Goal: Contribute content: Add original content to the website for others to see

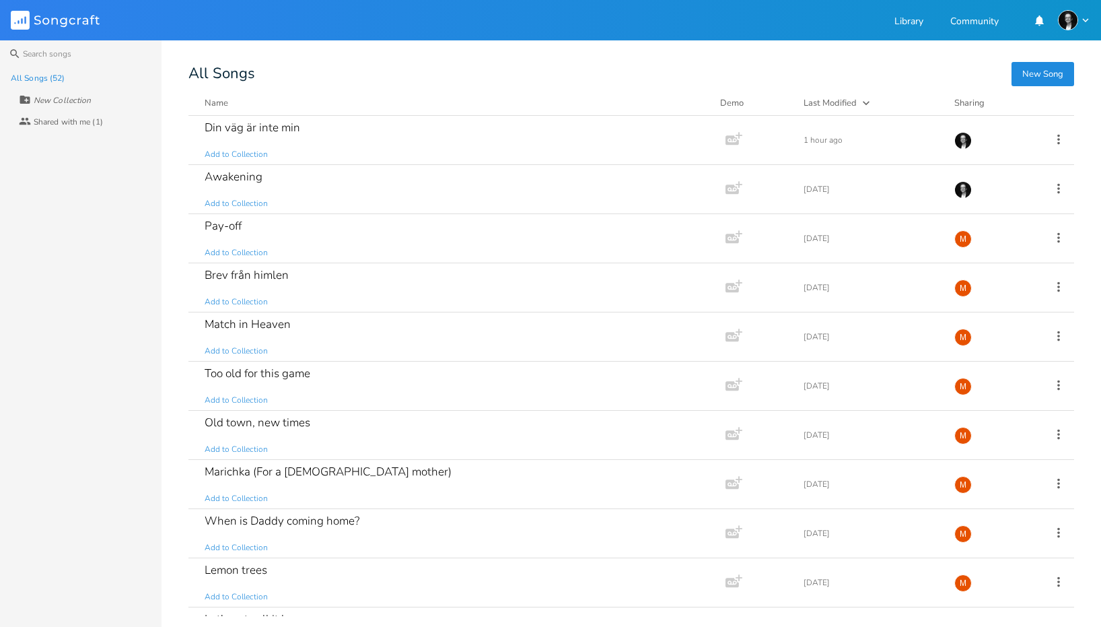
click at [1040, 70] on button "New Song" at bounding box center [1043, 74] width 63 height 24
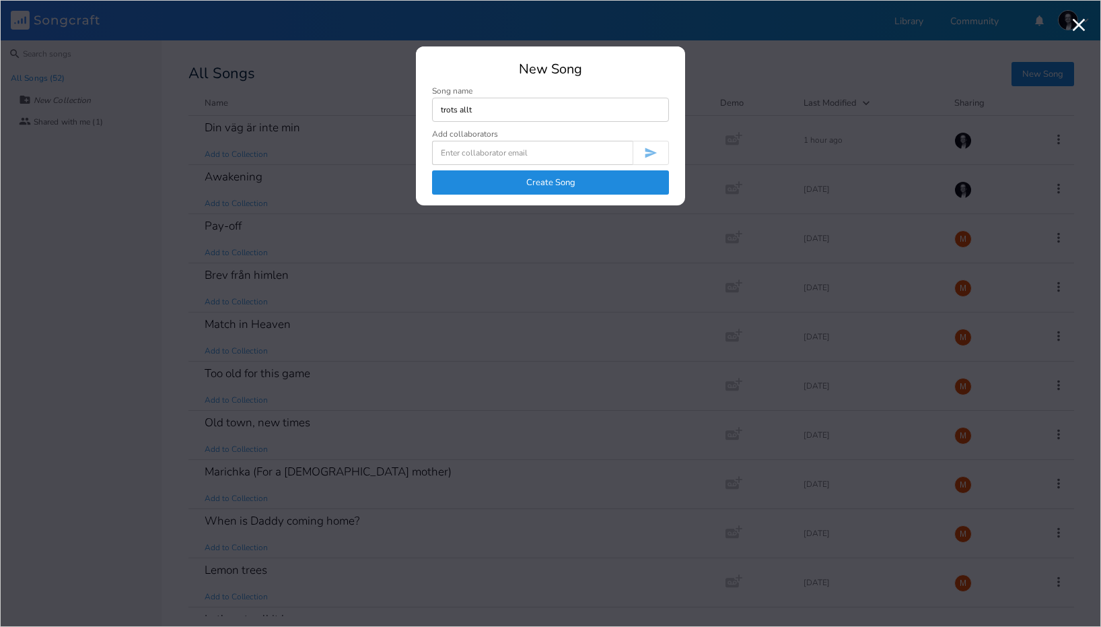
type input "trots allt"
click at [509, 187] on button "Create Song" at bounding box center [550, 182] width 237 height 24
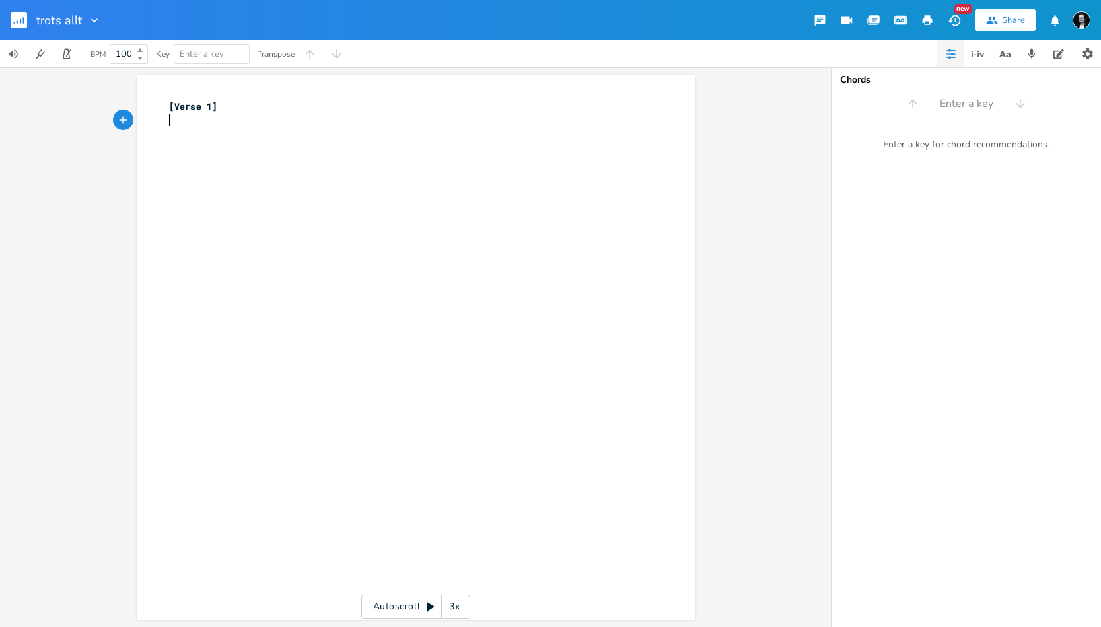
scroll to position [248, 0]
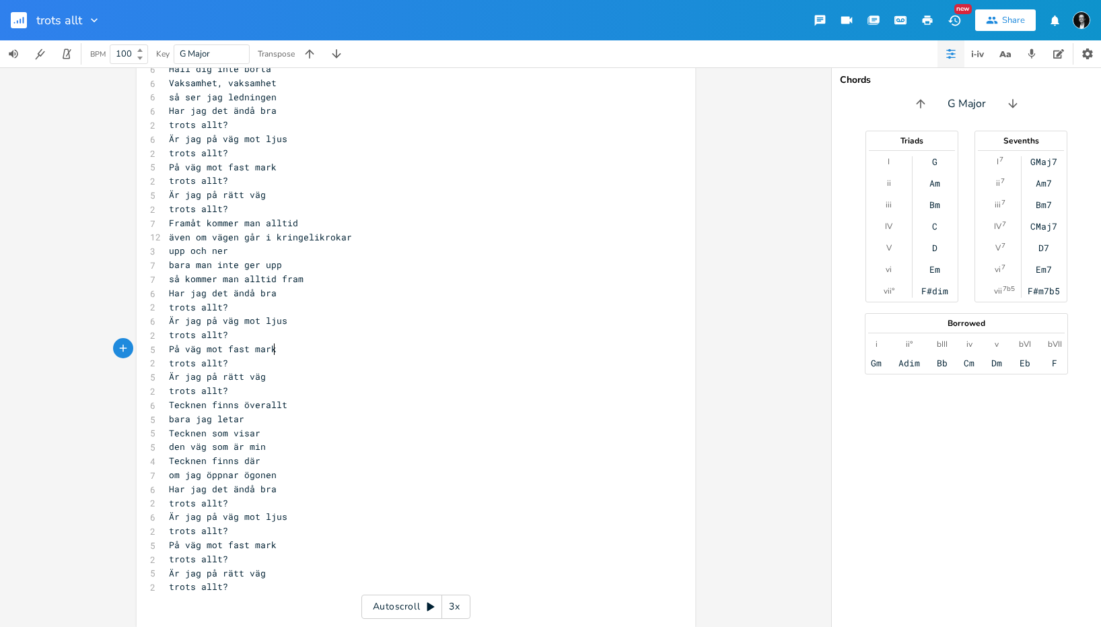
click at [332, 346] on pre "På väg mot fast mark" at bounding box center [409, 349] width 486 height 14
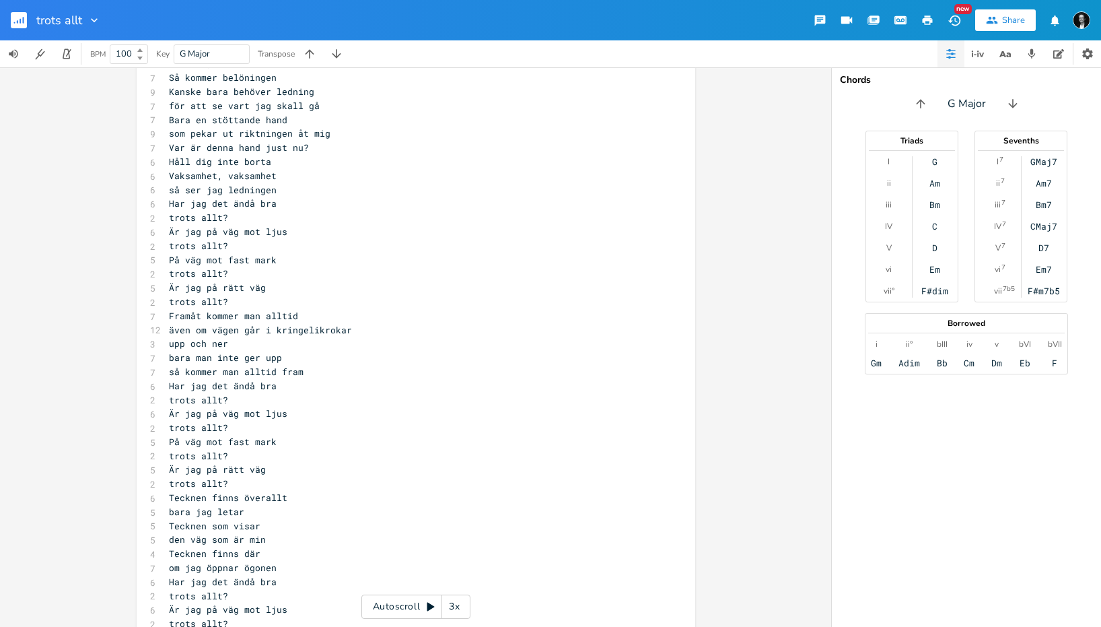
scroll to position [57, 0]
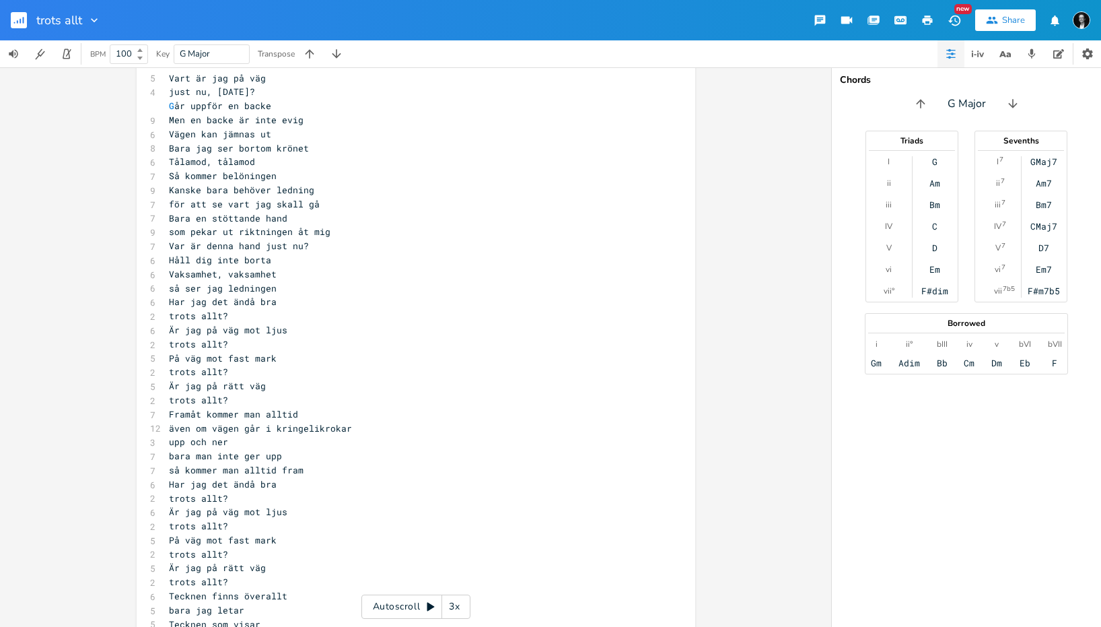
click at [302, 175] on pre "Så kommer belöningen" at bounding box center [409, 176] width 486 height 14
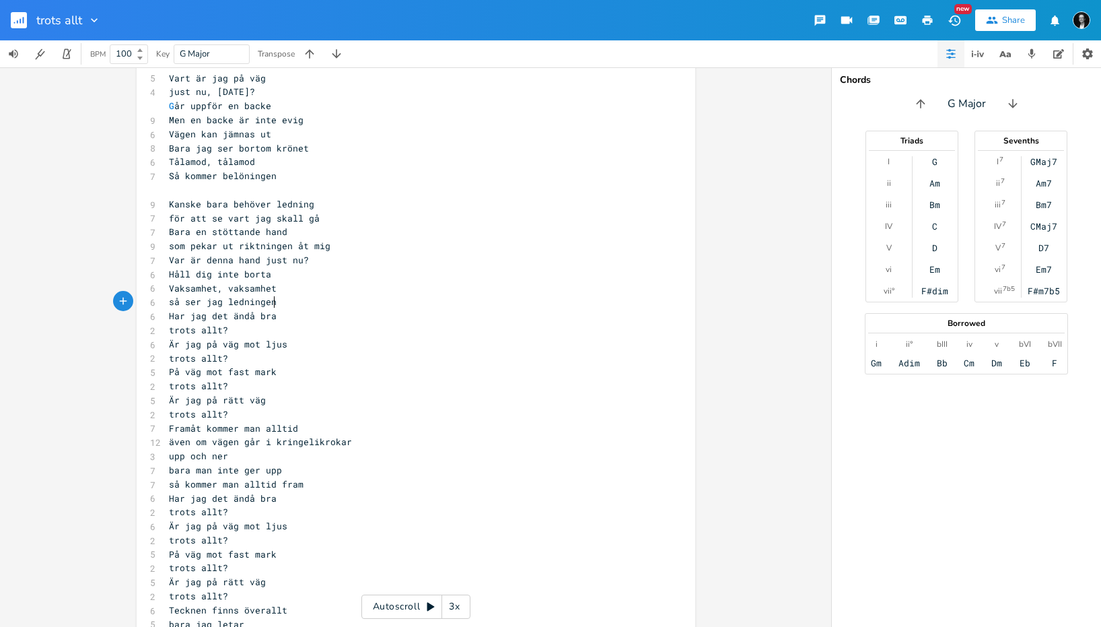
click at [288, 301] on pre "så ser jag ledningen" at bounding box center [409, 302] width 486 height 14
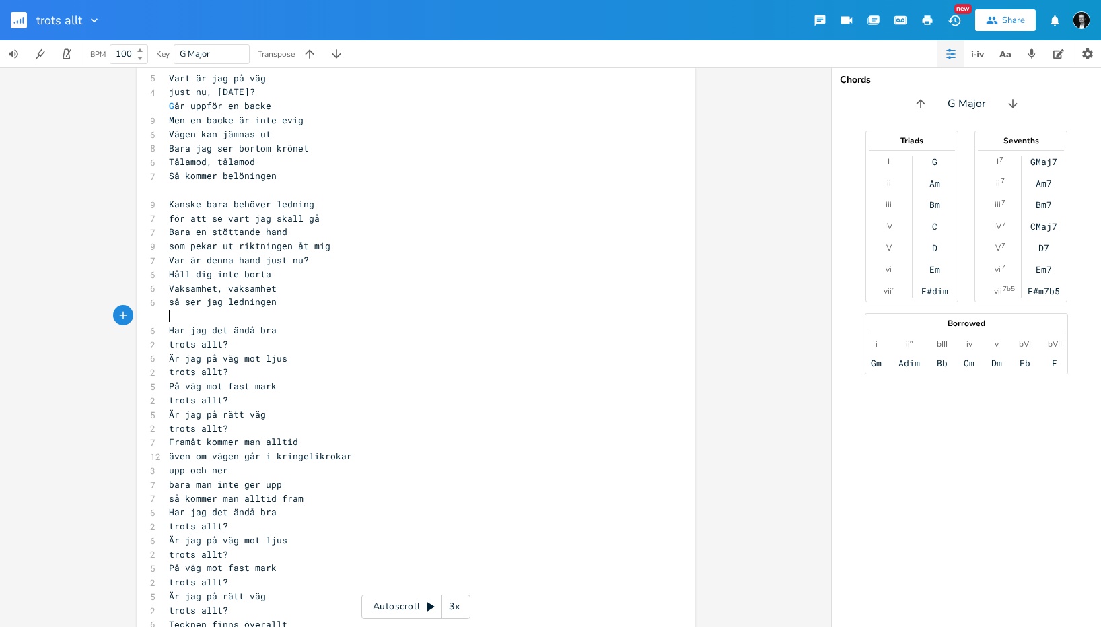
click at [291, 423] on pre "trots allt?" at bounding box center [409, 428] width 486 height 14
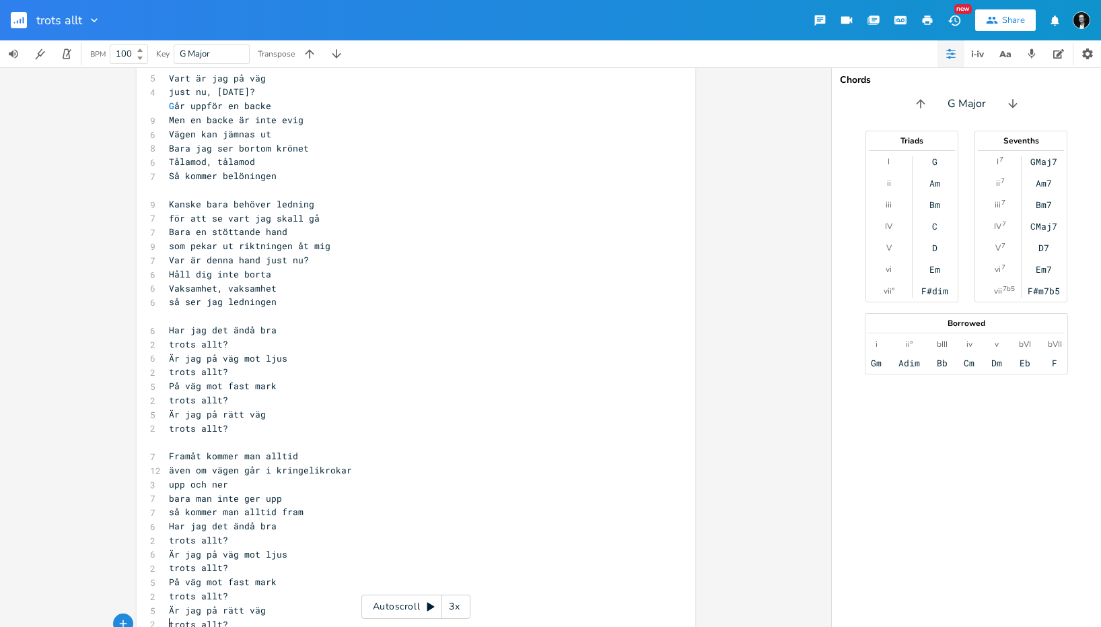
scroll to position [94, 0]
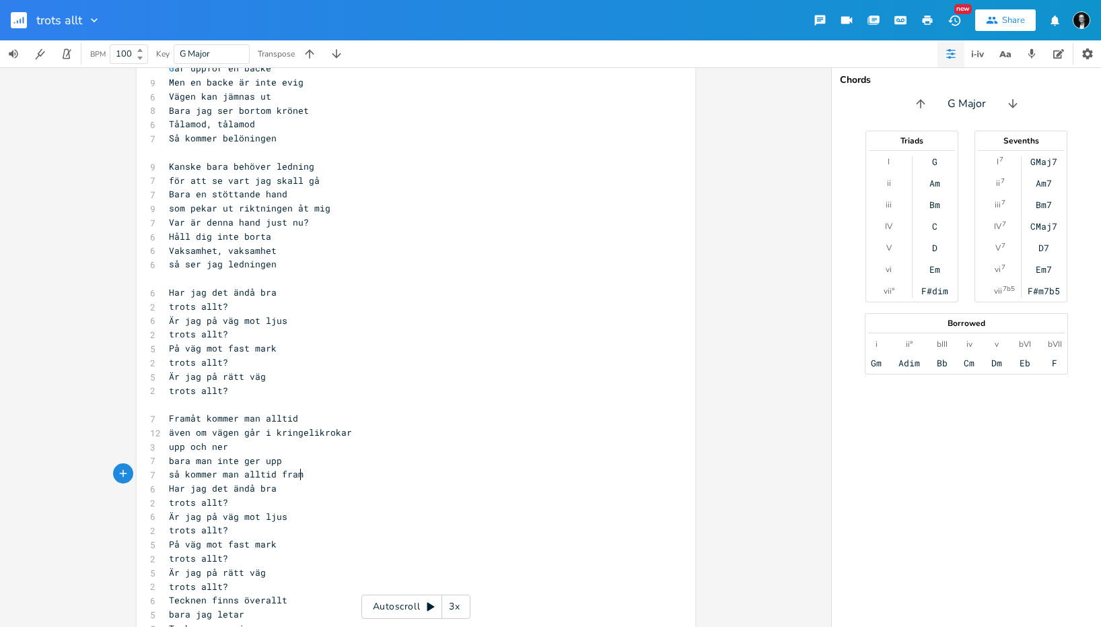
click at [319, 474] on pre "så kommer man alltid fram" at bounding box center [409, 474] width 486 height 14
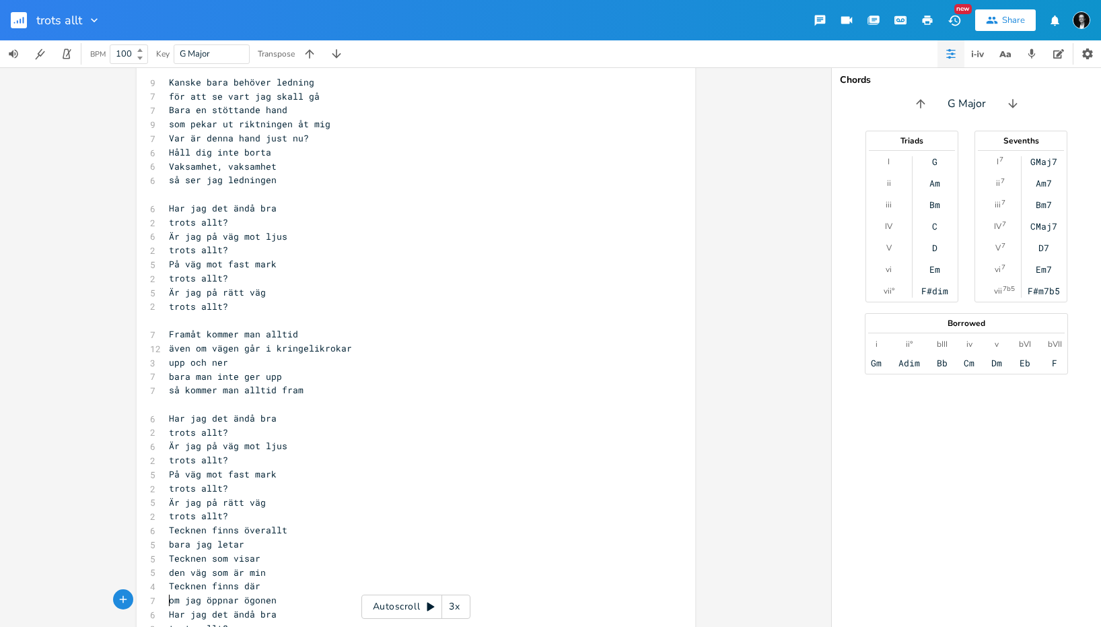
scroll to position [221, 0]
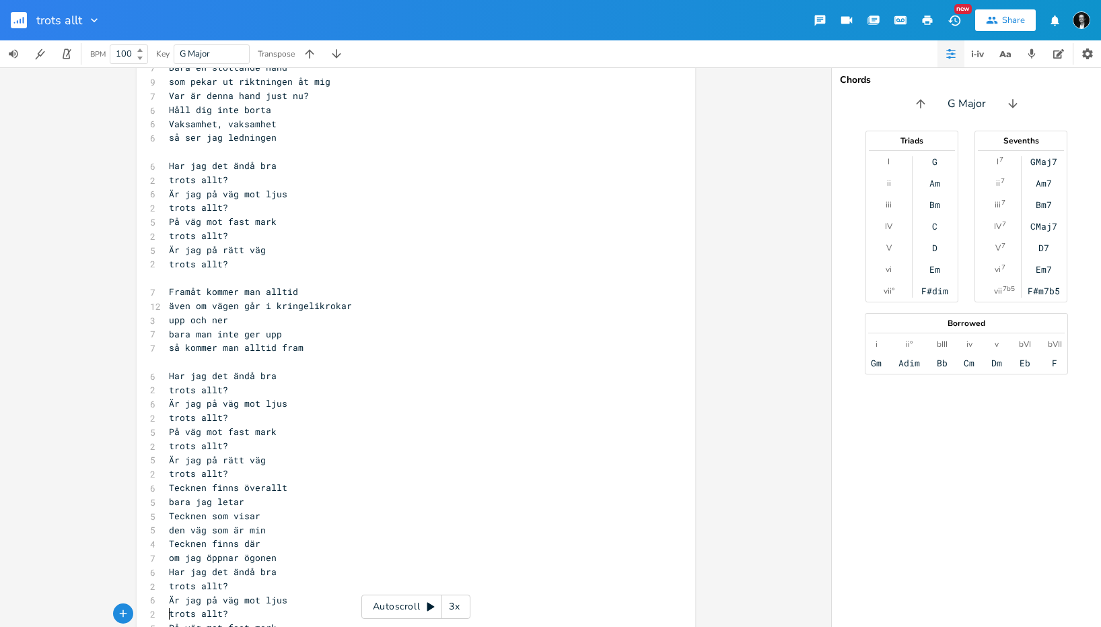
click at [251, 474] on pre "trots allt?" at bounding box center [409, 473] width 486 height 14
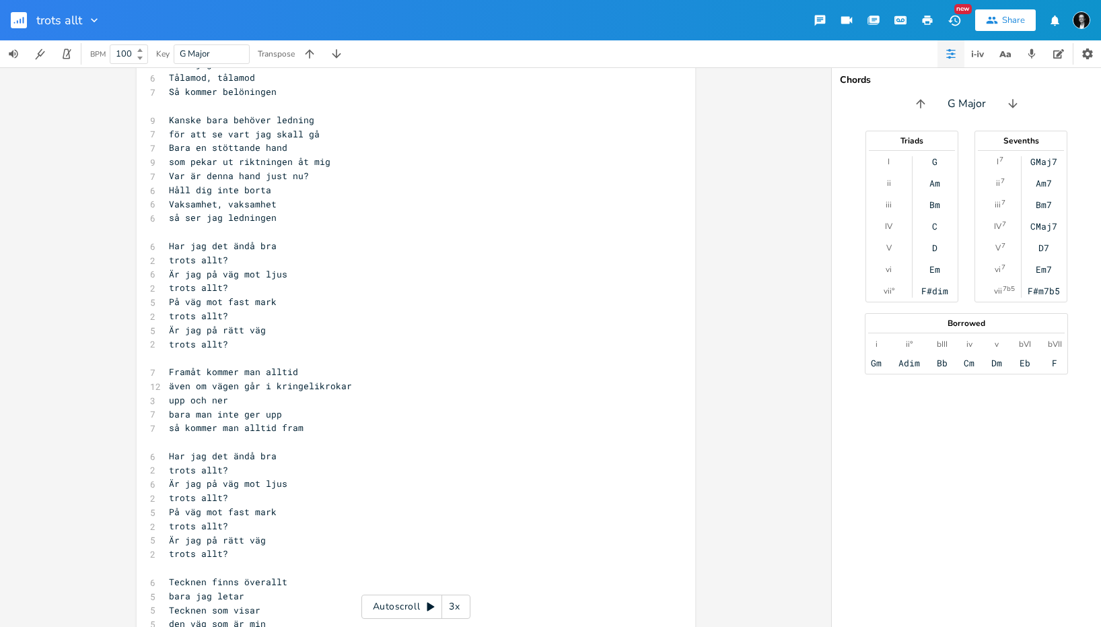
scroll to position [42, 0]
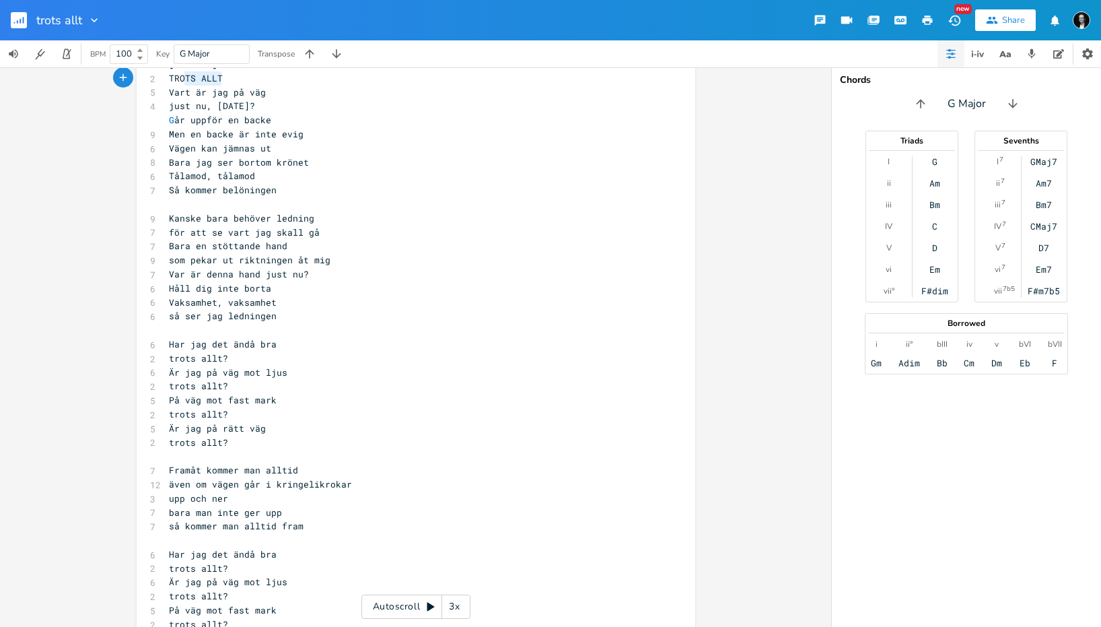
type textarea "TROTS ALLT"
drag, startPoint x: 240, startPoint y: 77, endPoint x: 37, endPoint y: 77, distance: 202.6
click at [38, 77] on div "TROTS ALLT x [Verse 1] 2 TROTS ALLT 5 Vart är jag på väg 4 just nu, [DATE]? G å…" at bounding box center [415, 346] width 831 height 559
